Goal: Task Accomplishment & Management: Complete application form

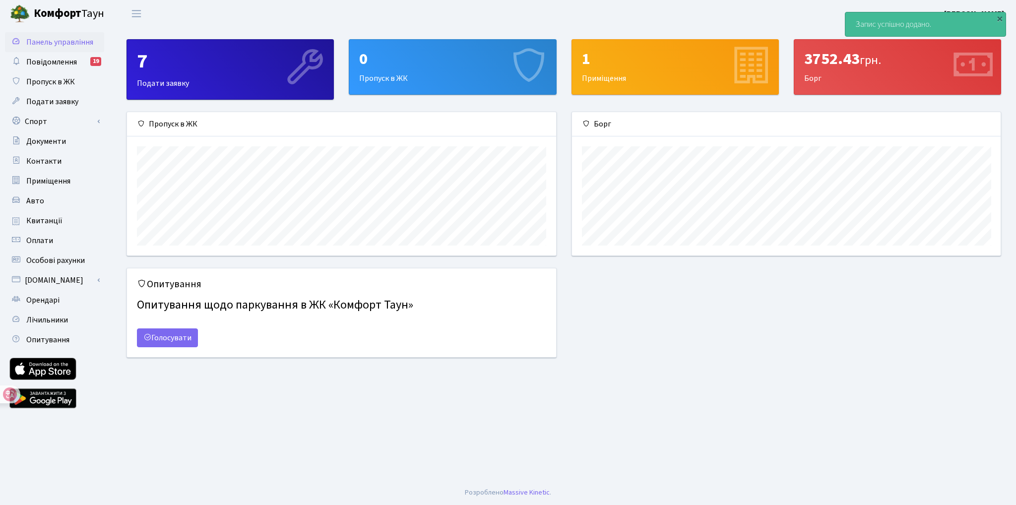
scroll to position [143, 429]
click at [50, 82] on span "Пропуск в ЖК" at bounding box center [50, 81] width 49 height 11
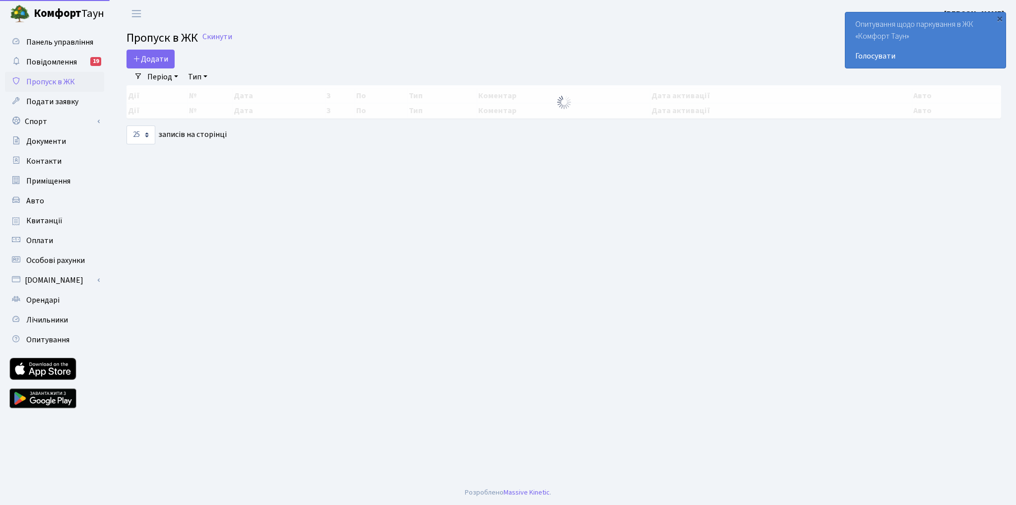
select select "25"
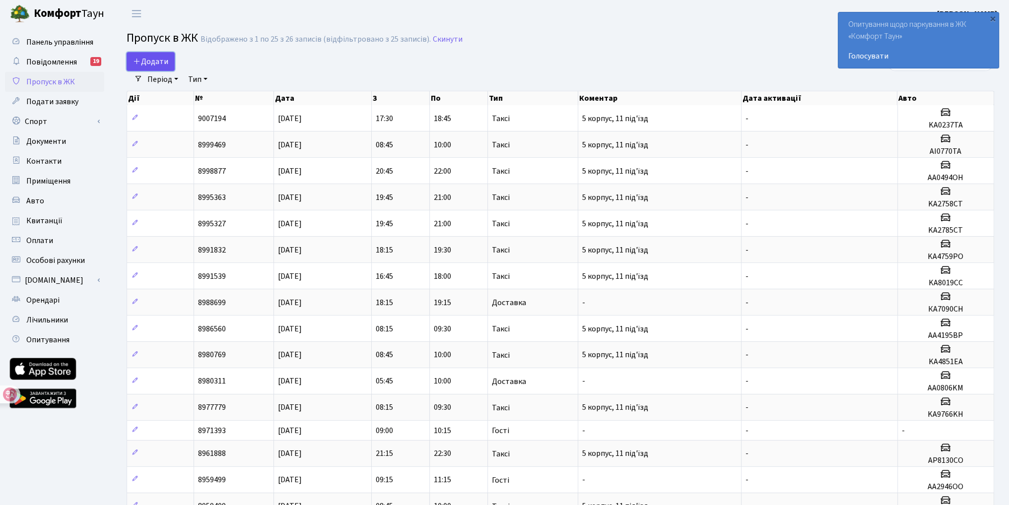
click at [154, 65] on span "Додати" at bounding box center [150, 61] width 35 height 11
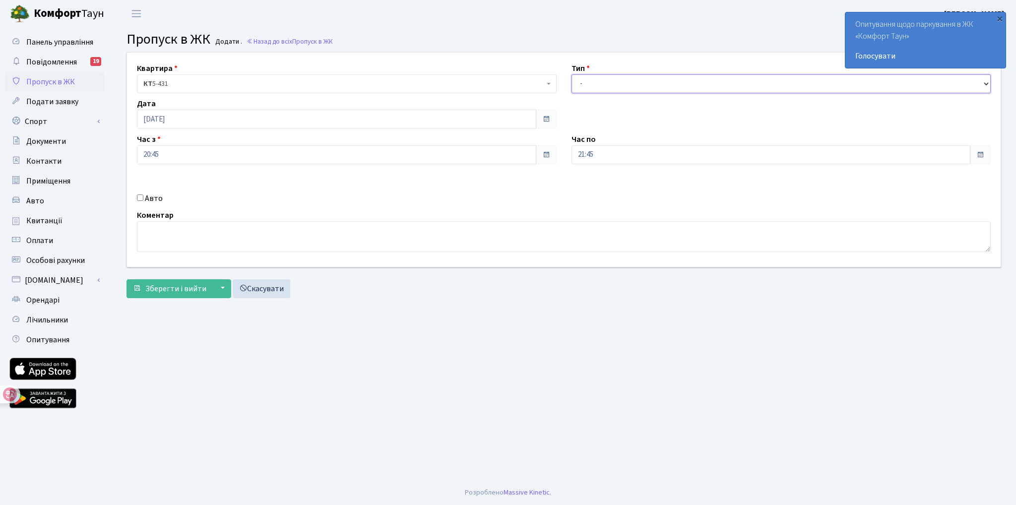
click at [603, 84] on select "- Доставка Таксі Гості Сервіс" at bounding box center [782, 83] width 420 height 19
drag, startPoint x: 566, startPoint y: 103, endPoint x: 606, endPoint y: 143, distance: 56.1
type textarea "Час з Час по"
click at [606, 143] on div "Квартира <b>КТ</b>&nbsp;&nbsp;&nbsp;&nbsp;5-431 КТ 5-431 Тип - Доставка Таксі Г…" at bounding box center [564, 160] width 889 height 214
click at [594, 78] on select "- Доставка Таксі Гості Сервіс" at bounding box center [782, 83] width 420 height 19
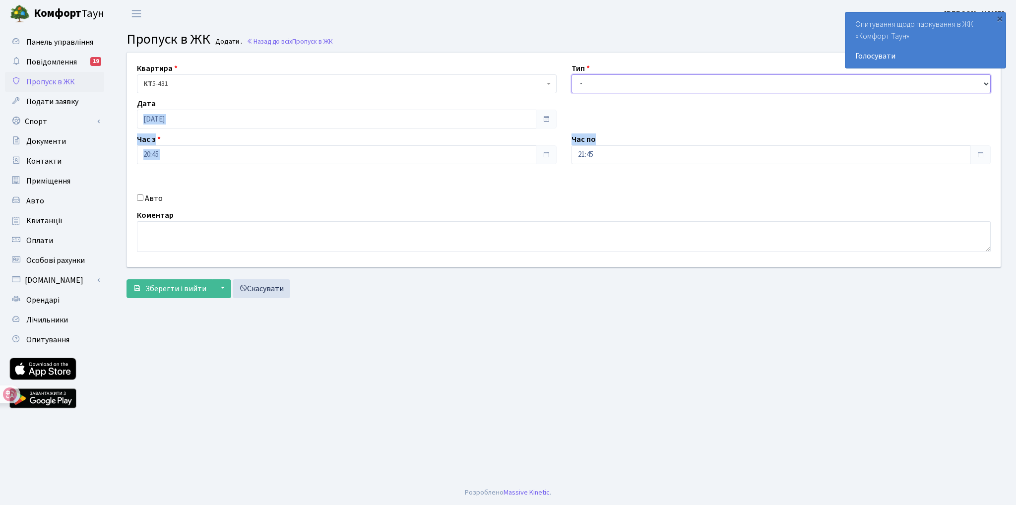
select select "3"
click at [572, 74] on select "- Доставка Таксі Гості Сервіс" at bounding box center [782, 83] width 420 height 19
click at [139, 195] on input "Авто" at bounding box center [140, 197] width 6 height 6
checkbox input "true"
click at [601, 189] on input "text" at bounding box center [782, 190] width 420 height 19
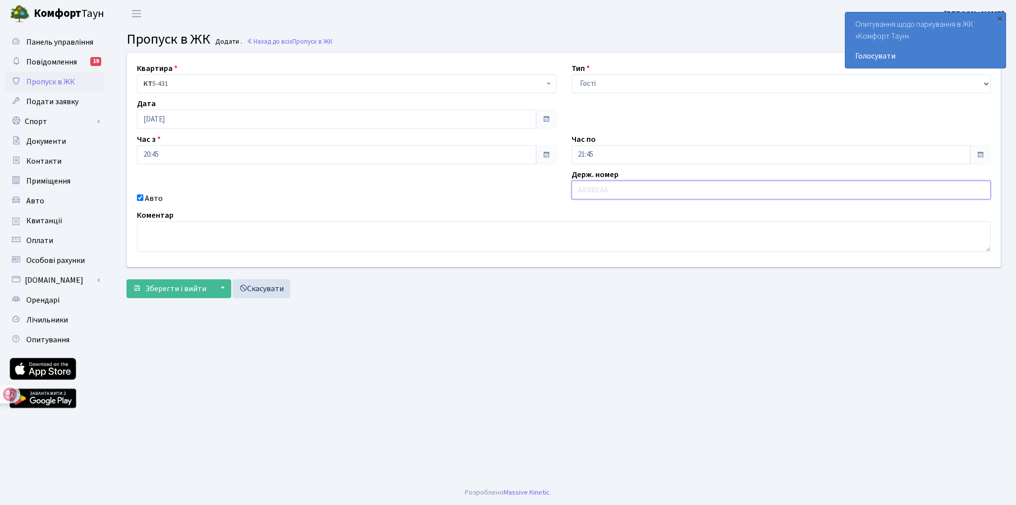
type input "Аа1530іі"
click at [184, 287] on span "Зберегти і вийти" at bounding box center [175, 288] width 61 height 11
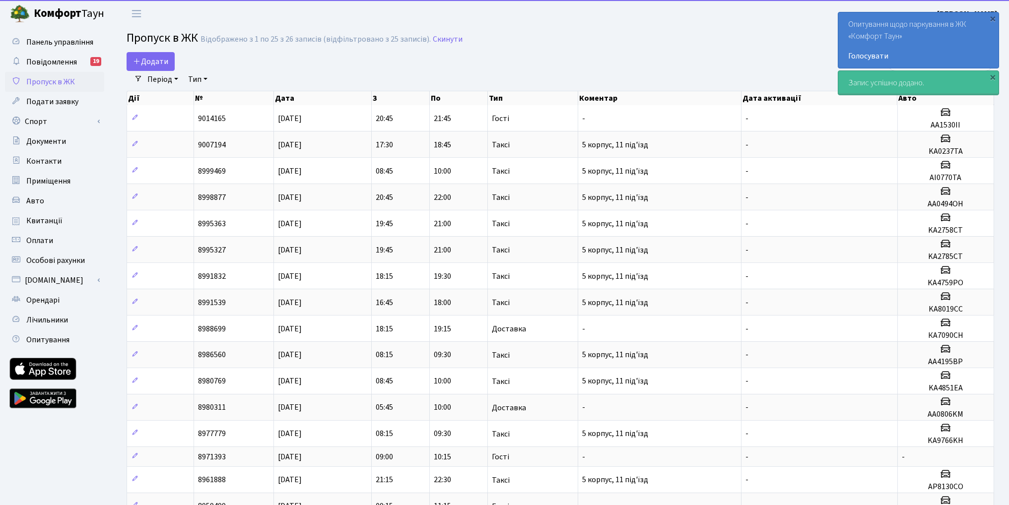
select select "25"
